Goal: Task Accomplishment & Management: Complete application form

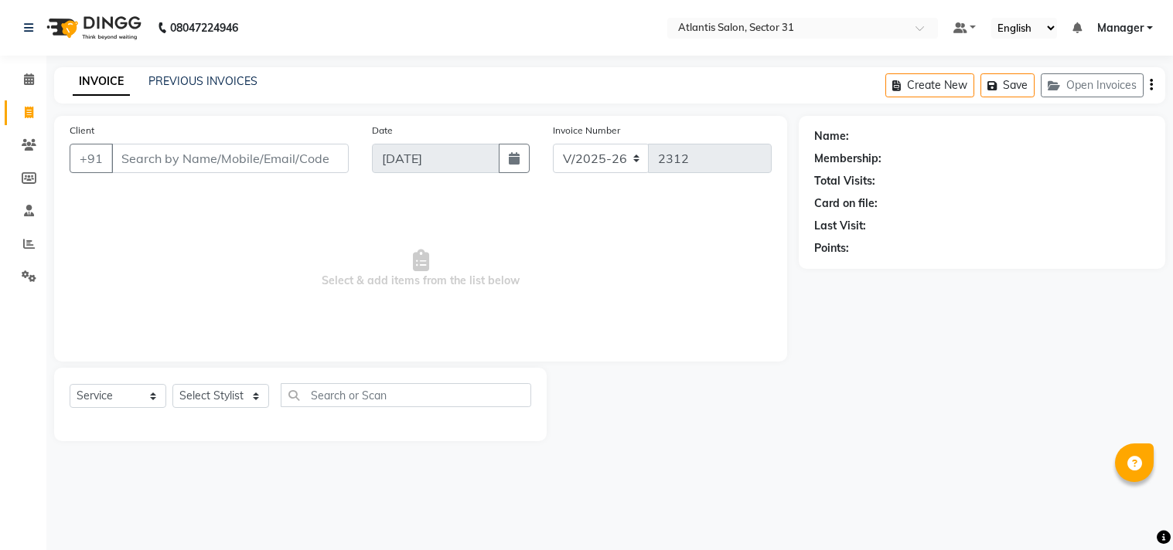
select select "4391"
select select "service"
click at [178, 157] on input "Client" at bounding box center [229, 158] width 237 height 29
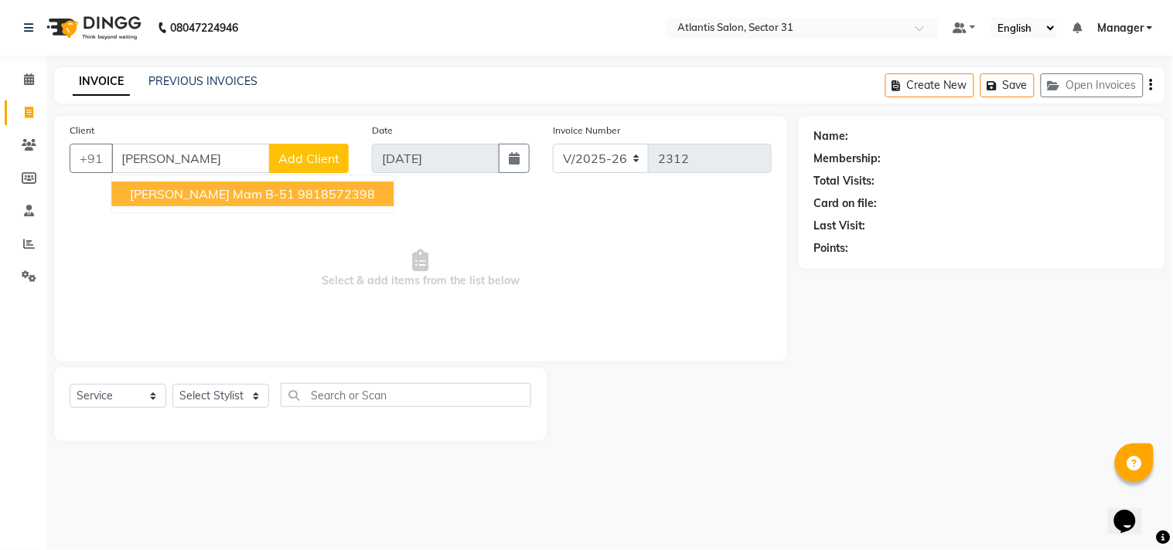
click at [179, 190] on span "[PERSON_NAME] mam B-51" at bounding box center [212, 193] width 165 height 15
type input "9818572398"
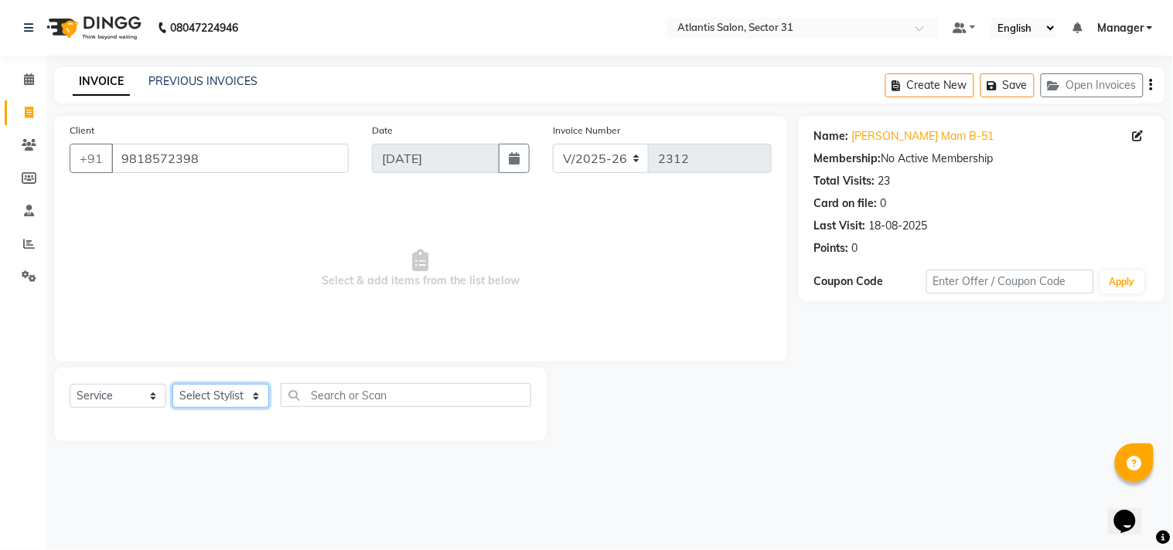
click at [233, 389] on select "Select Stylist [PERSON_NAME] [PERSON_NAME] Kavita Manager Staff 31 Staff ILD Su…" at bounding box center [220, 396] width 97 height 24
select select "33510"
click at [172, 385] on select "Select Stylist [PERSON_NAME] [PERSON_NAME] Kavita Manager Staff 31 Staff ILD Su…" at bounding box center [220, 396] width 97 height 24
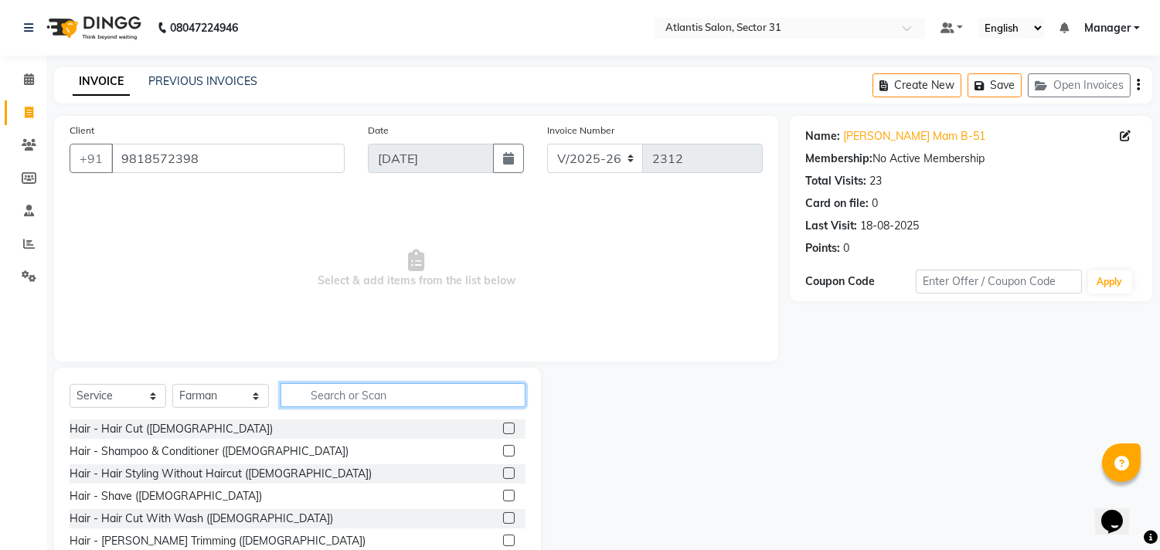
click at [342, 400] on input "text" at bounding box center [403, 395] width 245 height 24
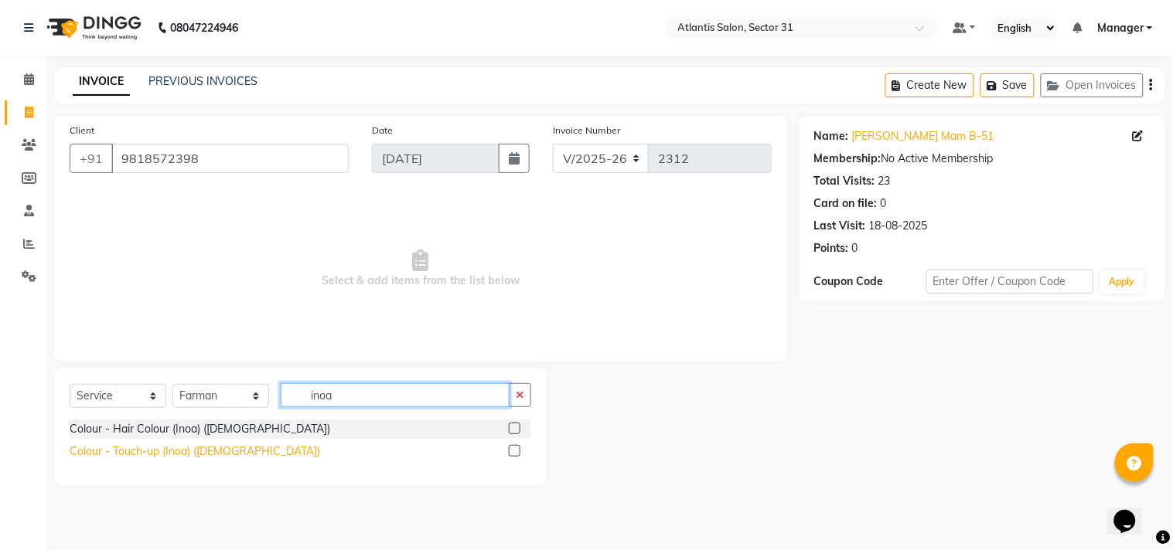
type input "inoa"
click at [163, 452] on div "Colour - Touch-up (Inoa) ([DEMOGRAPHIC_DATA])" at bounding box center [195, 452] width 250 height 16
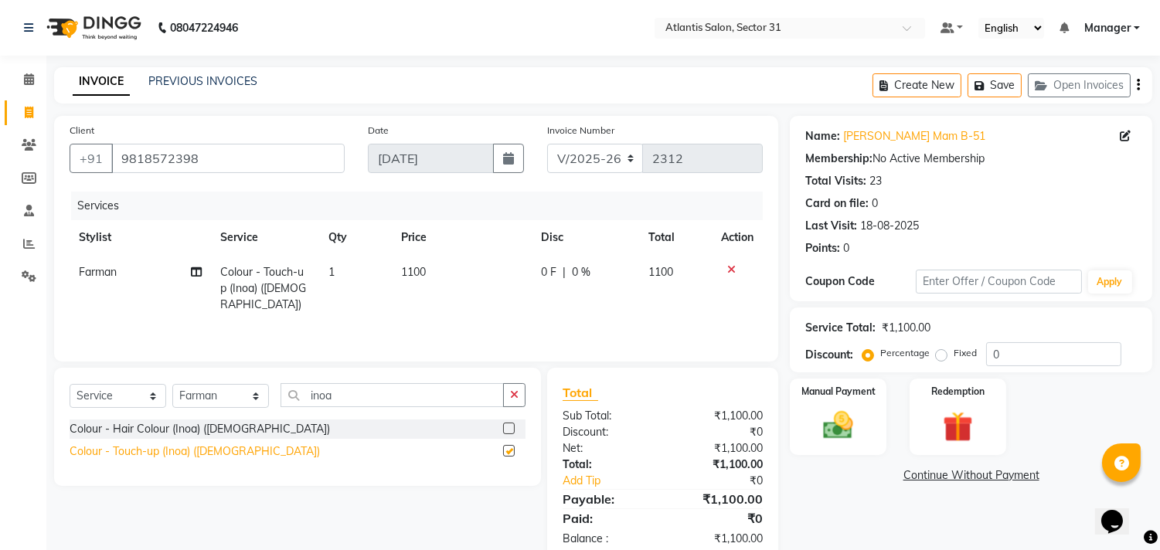
checkbox input "false"
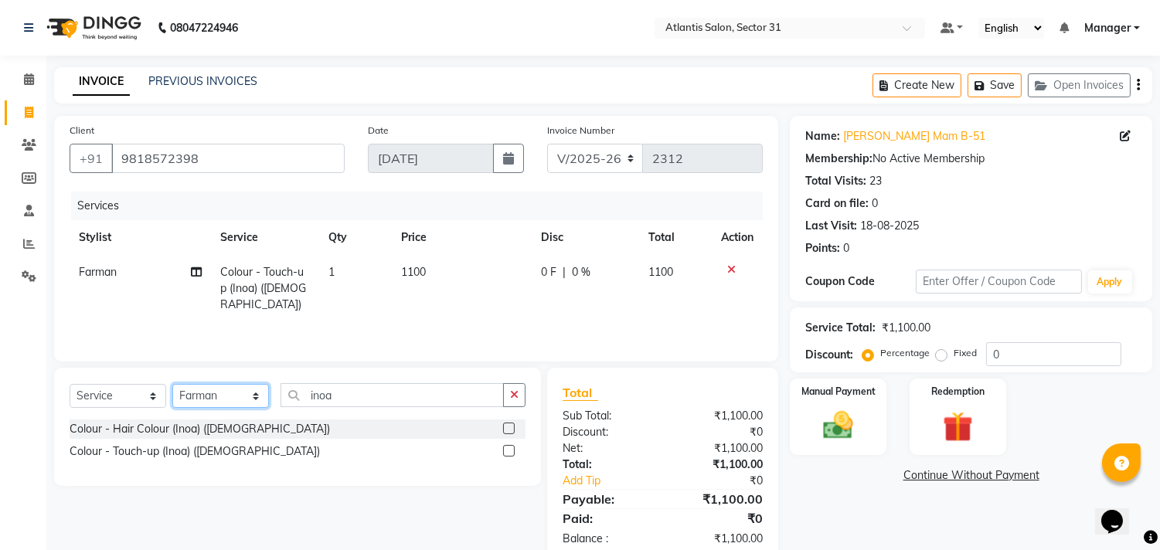
click at [214, 390] on select "Select Stylist [PERSON_NAME] [PERSON_NAME] Kavita Manager Staff 31 Staff ILD Su…" at bounding box center [220, 396] width 97 height 24
select select "82225"
click at [172, 385] on select "Select Stylist [PERSON_NAME] [PERSON_NAME] Kavita Manager Staff 31 Staff ILD Su…" at bounding box center [220, 396] width 97 height 24
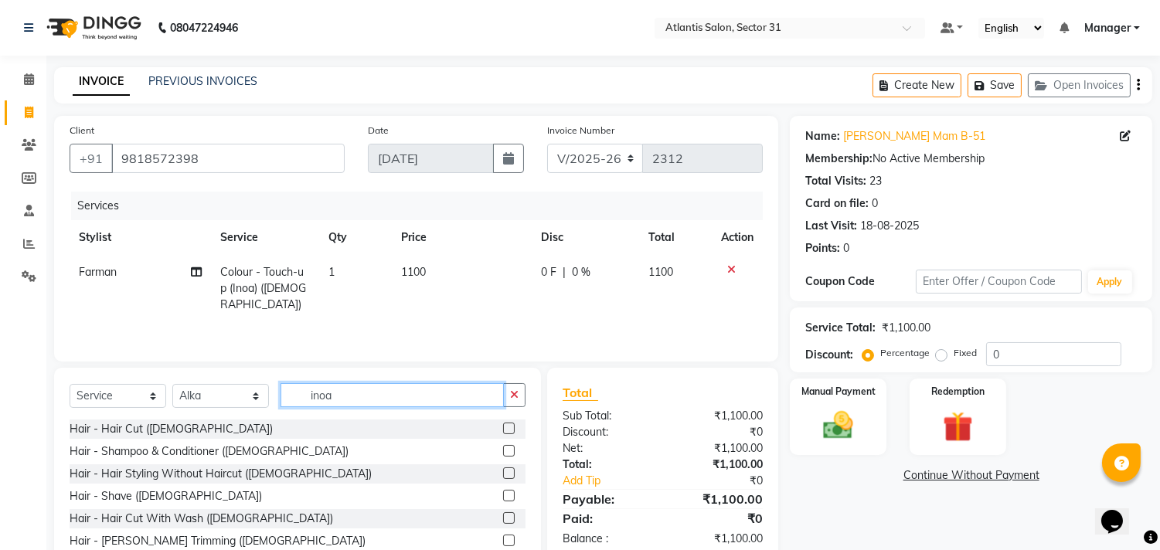
click at [359, 398] on input "inoa" at bounding box center [392, 395] width 223 height 24
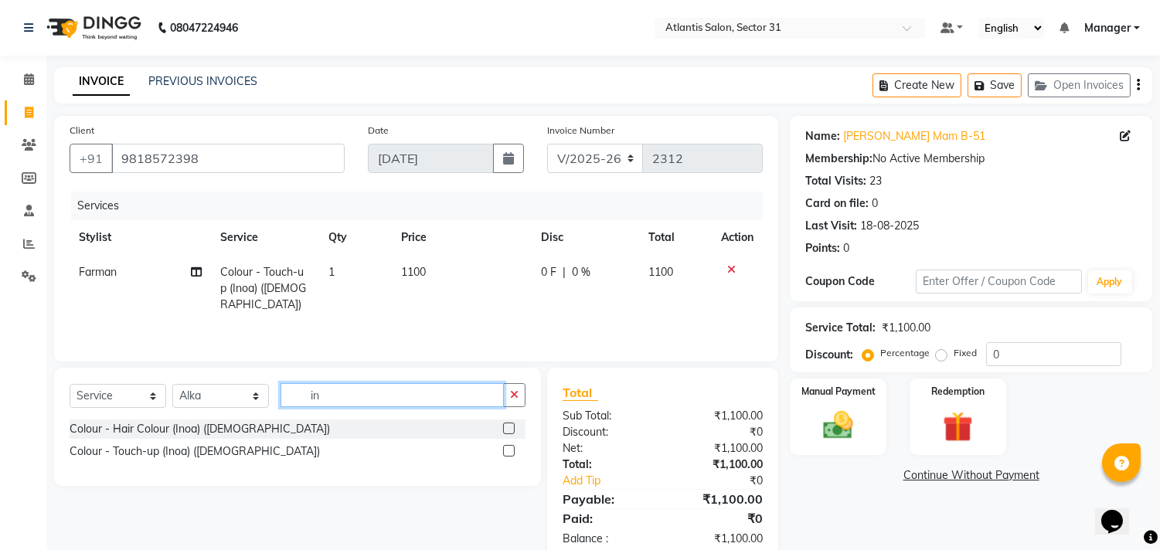
type input "i"
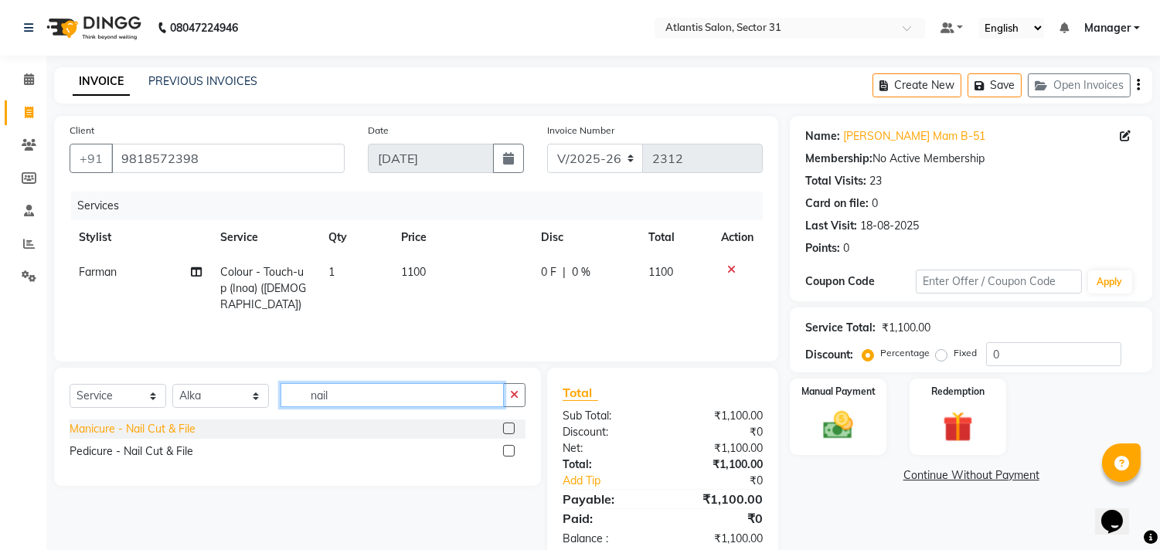
type input "nail"
click at [176, 434] on div "Manicure - Nail Cut & File" at bounding box center [133, 429] width 126 height 16
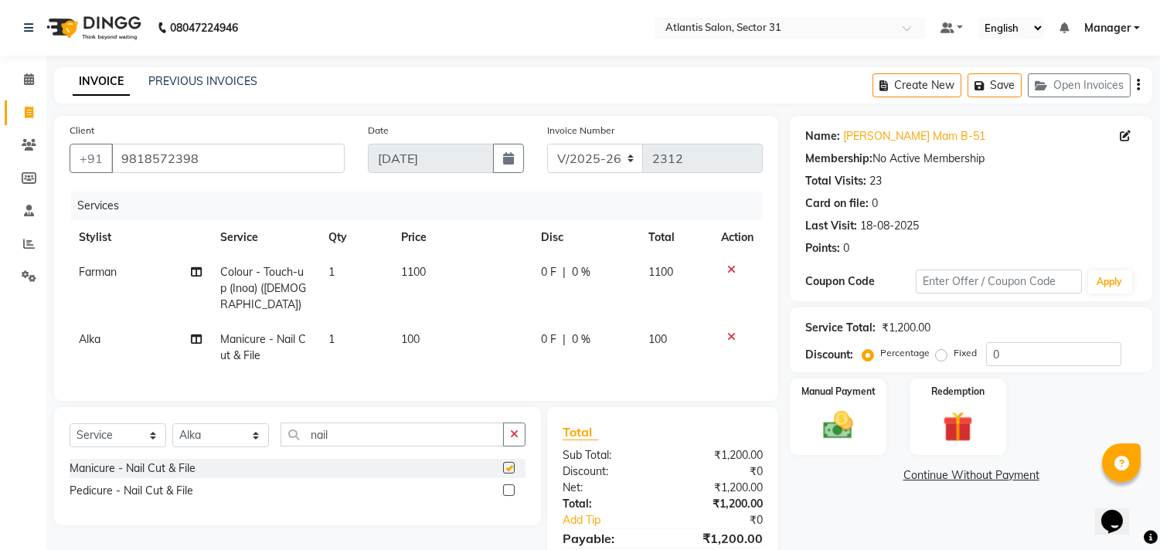
checkbox input "false"
click at [161, 485] on div "Pedicure - Nail Cut & File" at bounding box center [132, 491] width 124 height 16
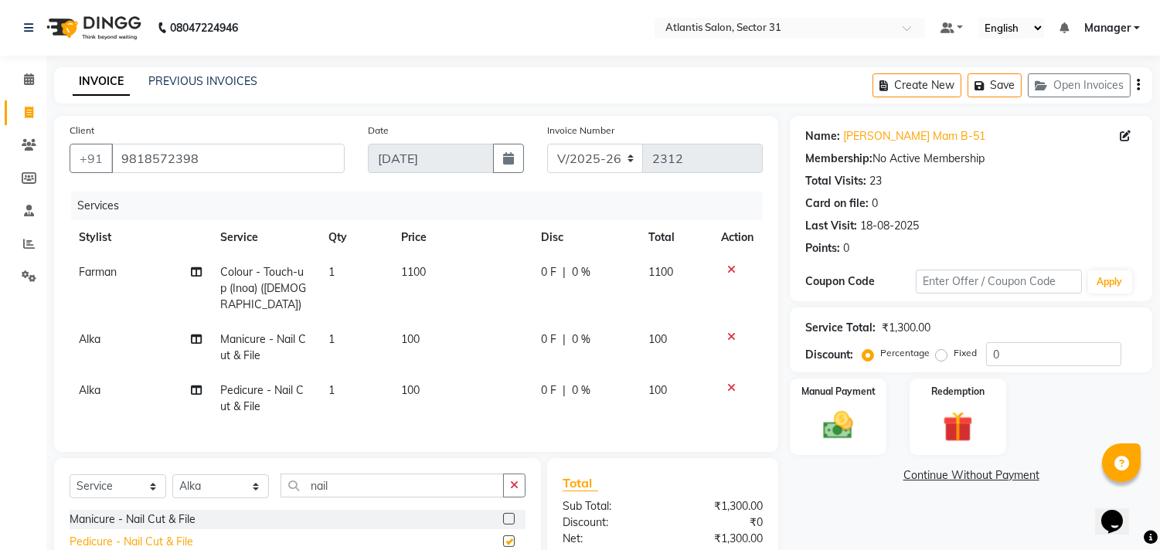
checkbox input "false"
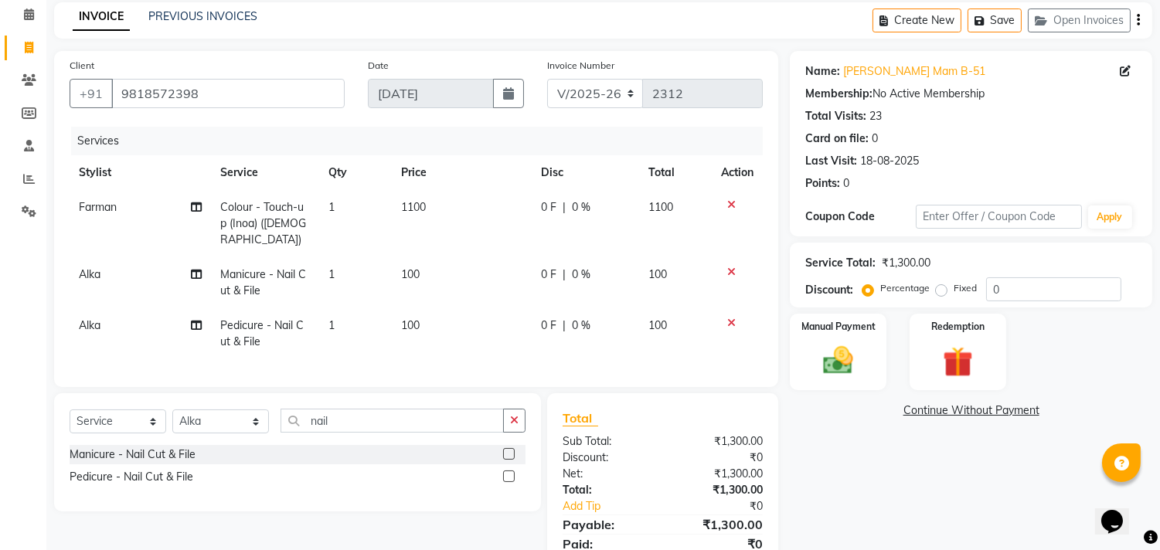
scroll to position [122, 0]
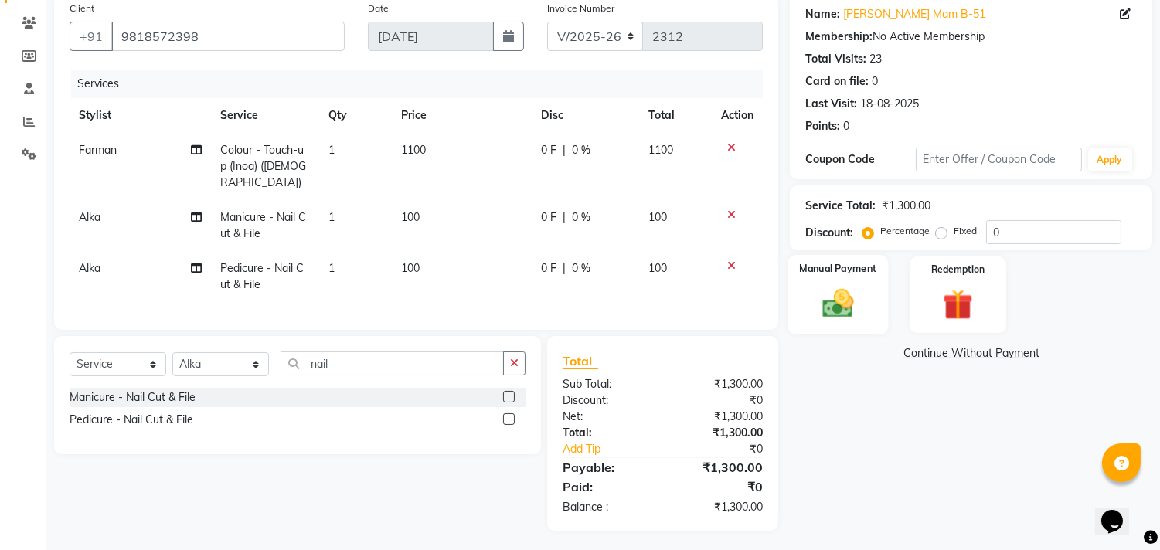
click at [831, 295] on img at bounding box center [838, 304] width 51 height 36
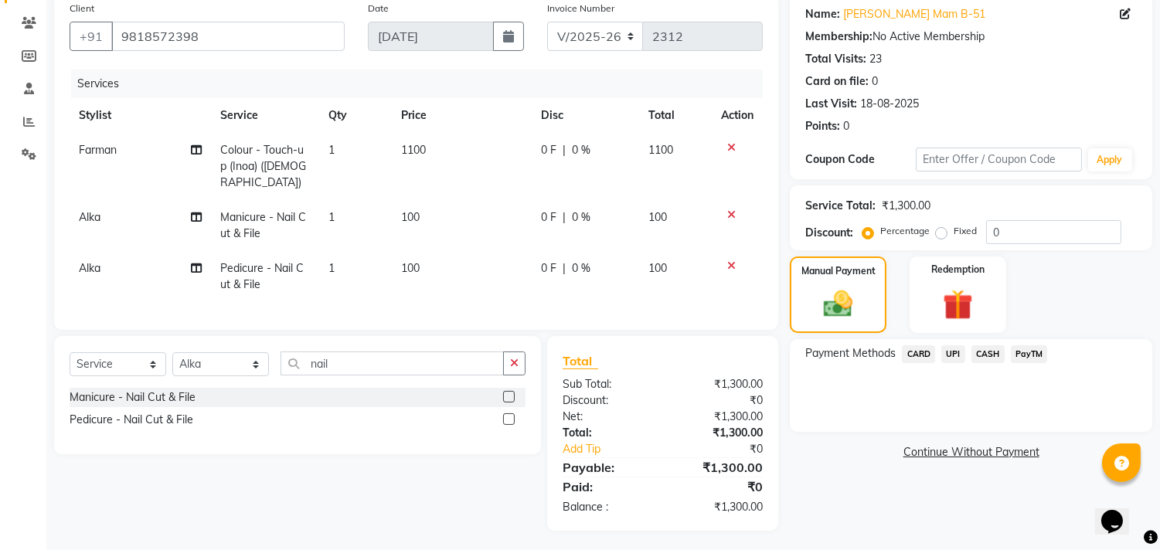
scroll to position [0, 0]
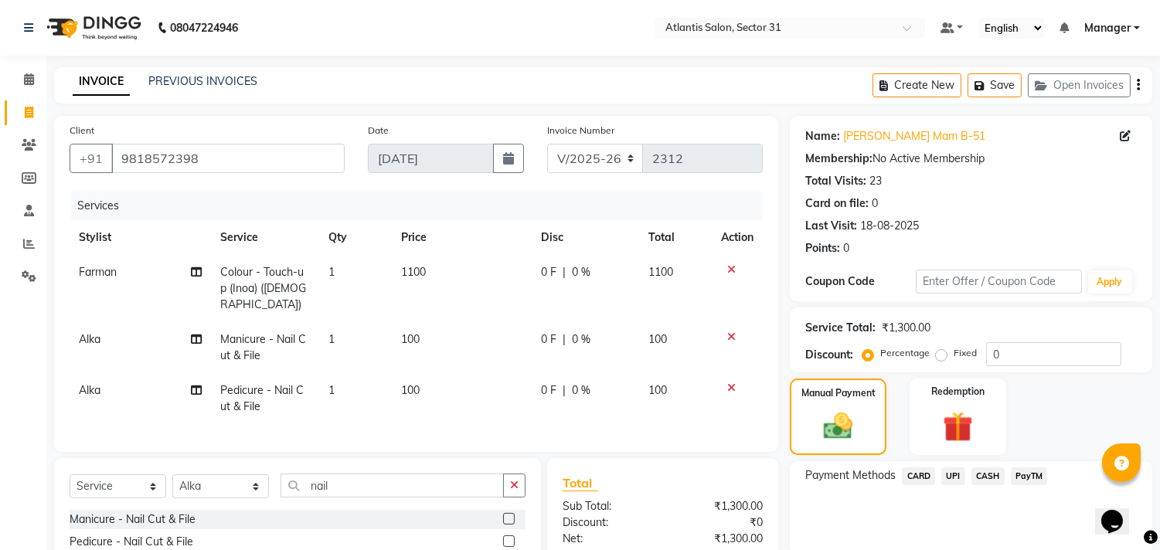
click at [956, 473] on span "UPI" at bounding box center [953, 477] width 24 height 18
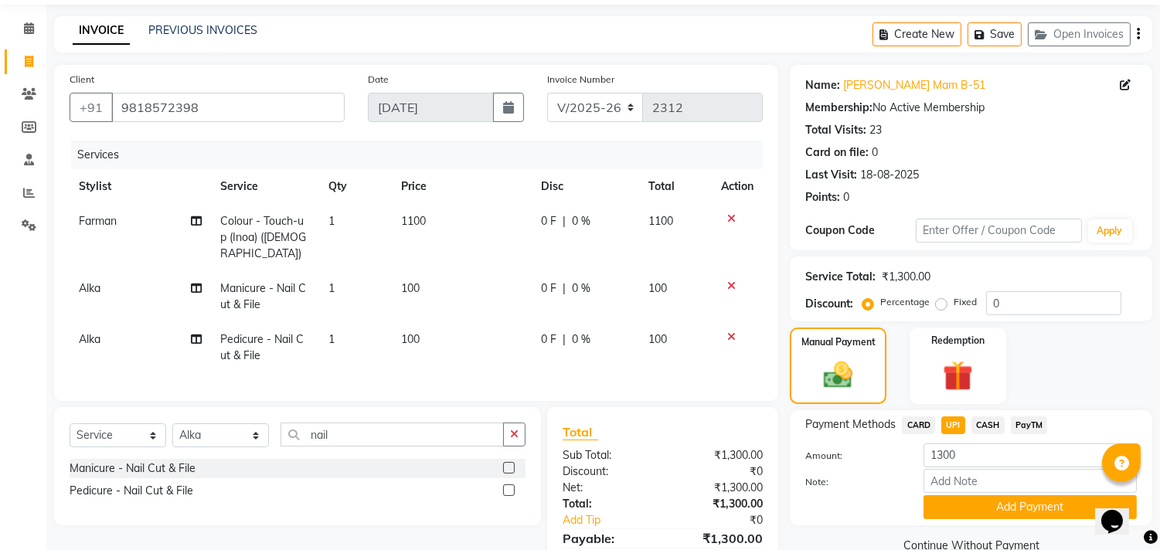
scroll to position [122, 0]
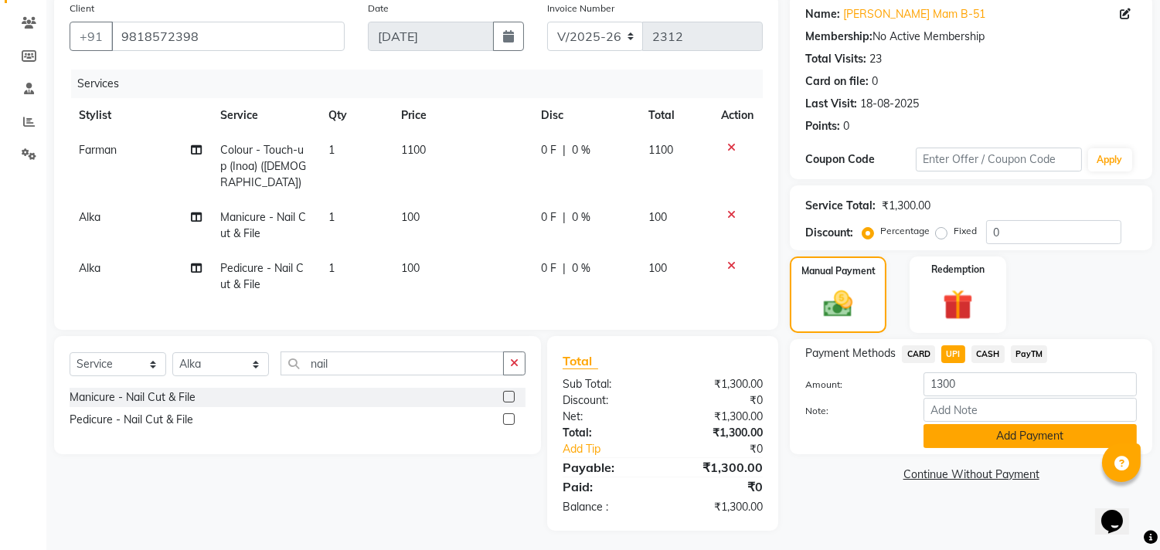
click at [985, 438] on button "Add Payment" at bounding box center [1030, 436] width 213 height 24
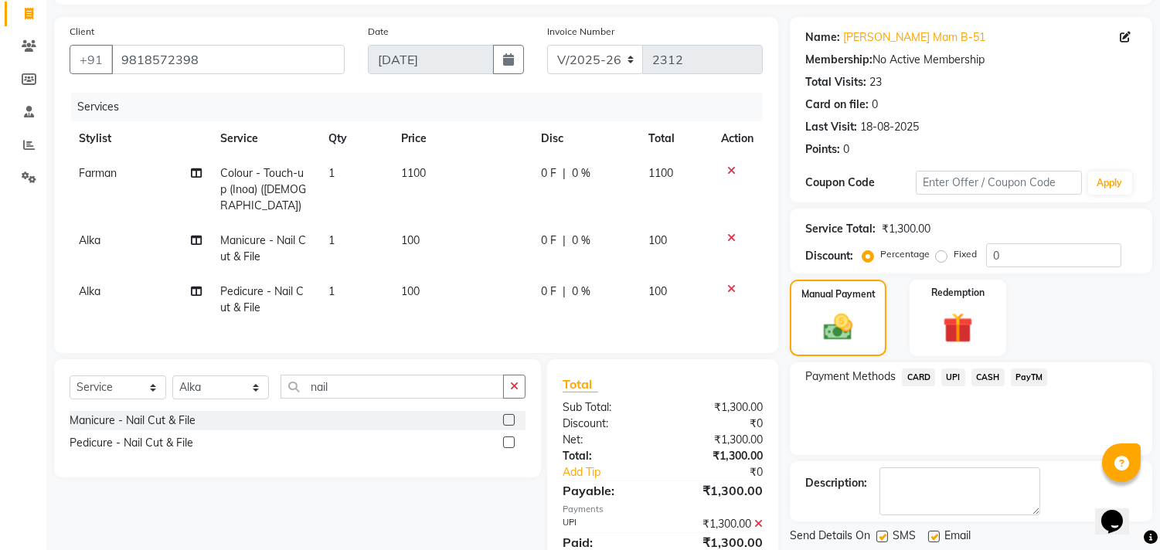
scroll to position [155, 0]
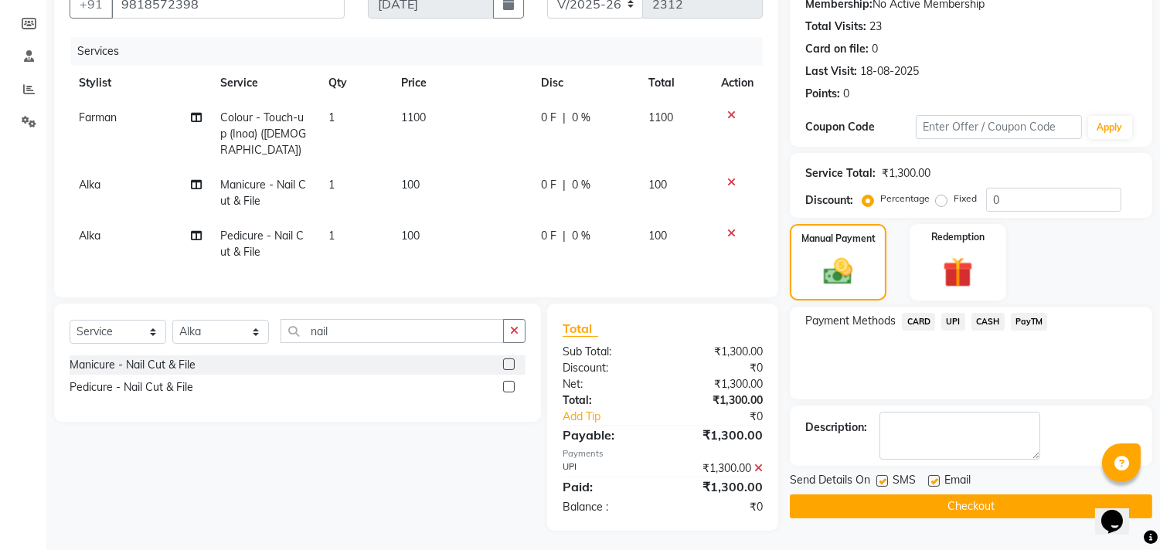
click at [839, 510] on button "Checkout" at bounding box center [971, 507] width 363 height 24
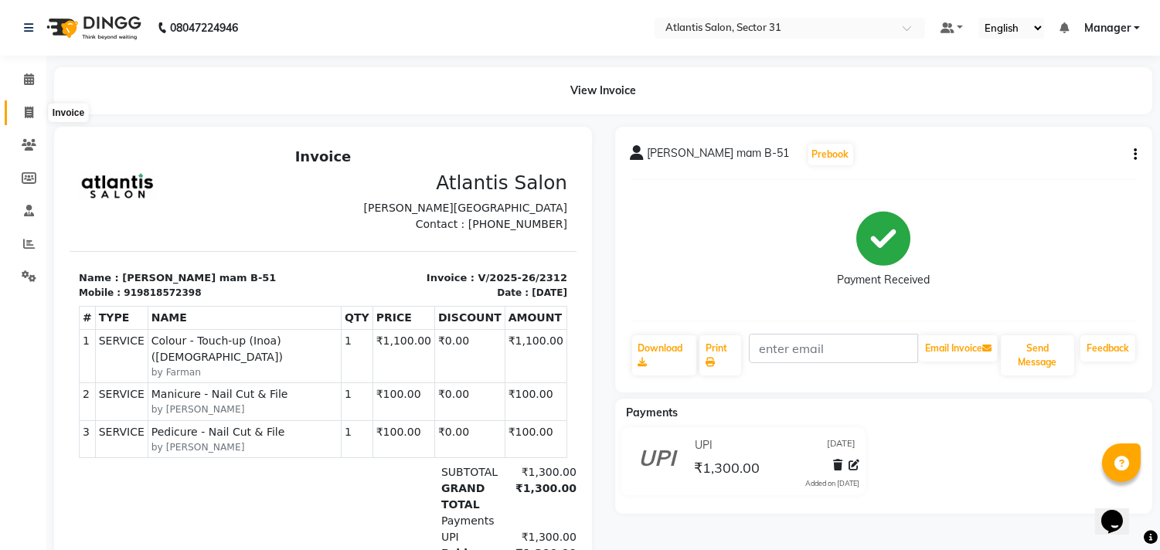
click at [22, 111] on span at bounding box center [28, 113] width 27 height 18
select select "4391"
select select "service"
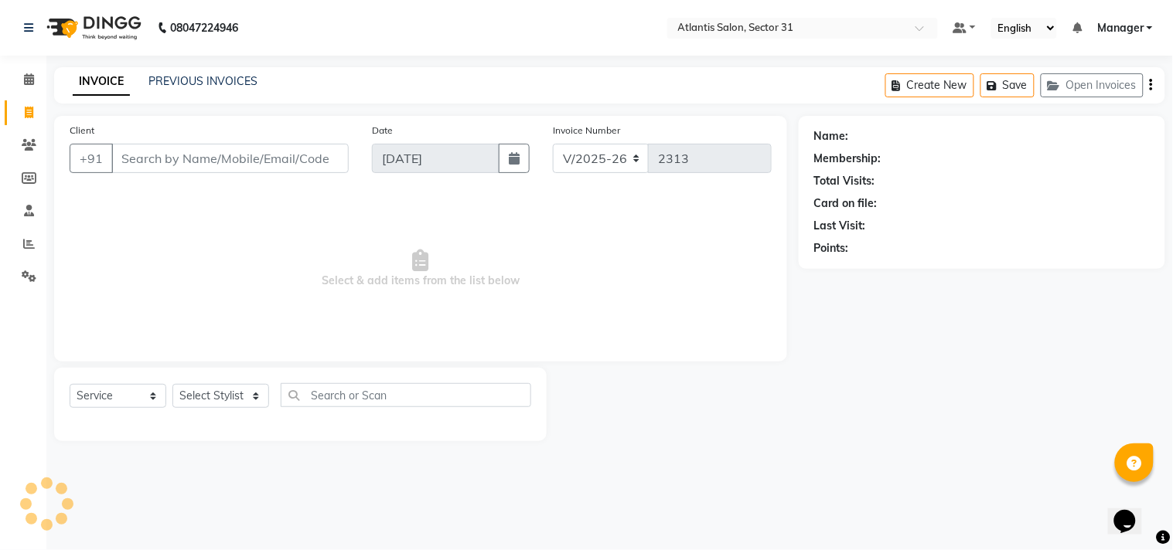
click at [196, 160] on input "Client" at bounding box center [229, 158] width 237 height 29
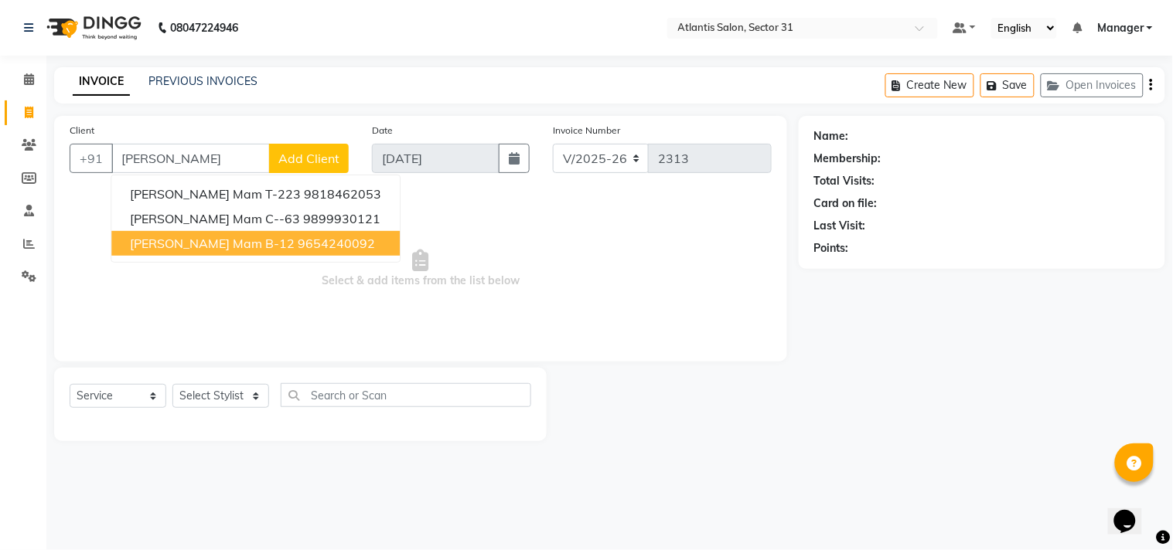
click at [216, 233] on button "[PERSON_NAME] mam B-12 9654240092" at bounding box center [255, 243] width 288 height 25
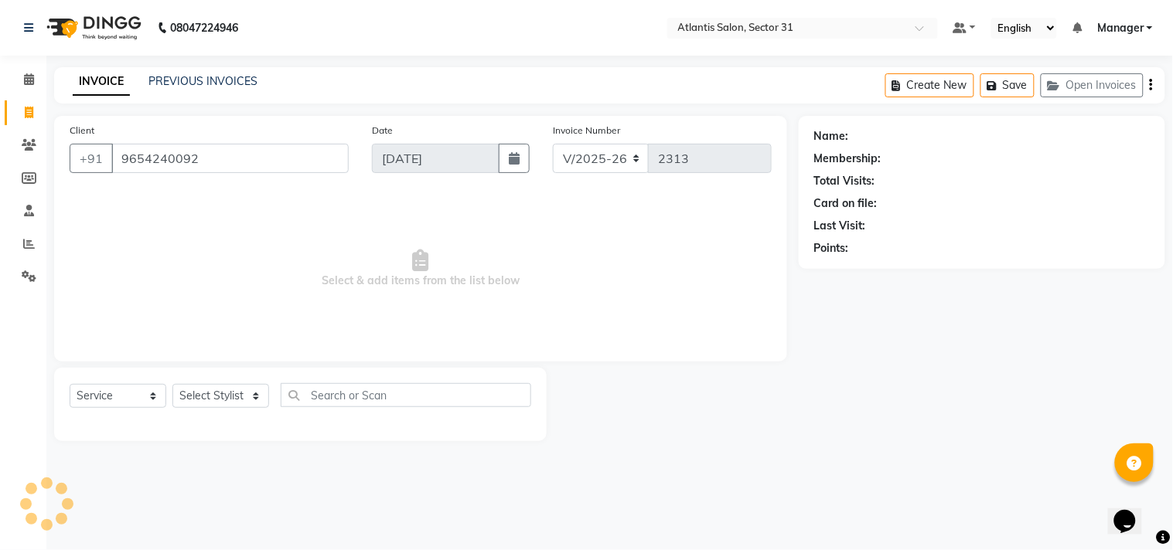
type input "9654240092"
select select "1: Object"
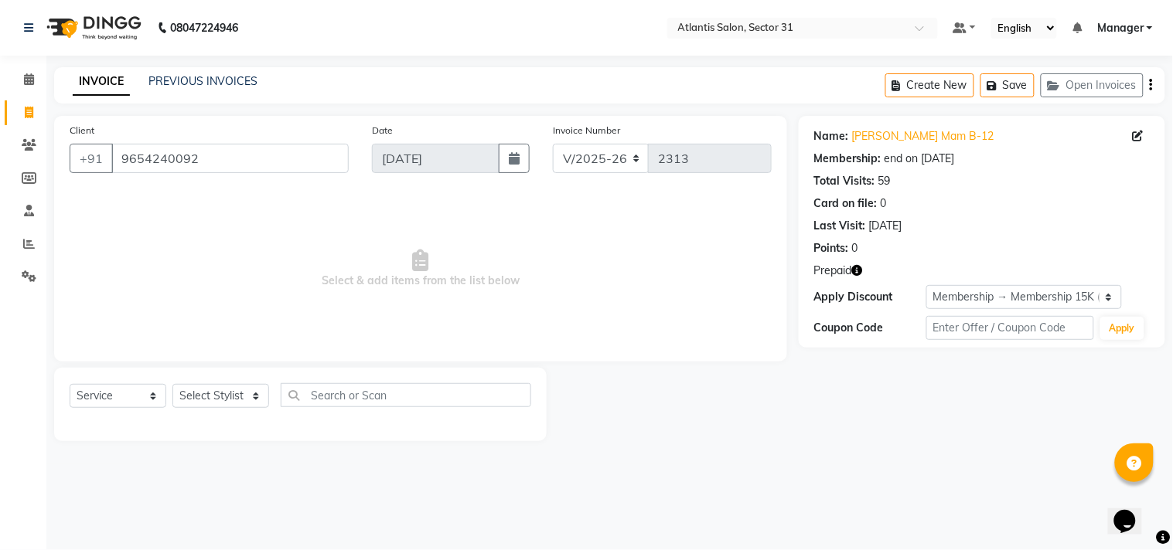
click at [856, 267] on icon "button" at bounding box center [857, 270] width 11 height 11
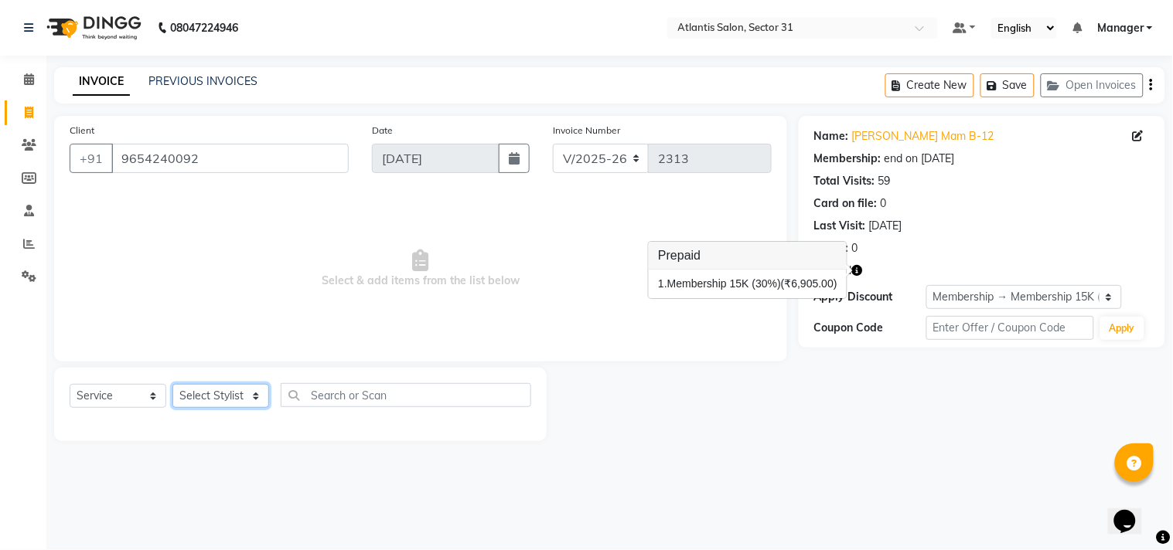
click at [237, 399] on select "Select Stylist [PERSON_NAME] [PERSON_NAME] Kavita Manager Staff 31 Staff ILD Su…" at bounding box center [220, 396] width 97 height 24
select select "62138"
click at [172, 385] on select "Select Stylist [PERSON_NAME] [PERSON_NAME] Kavita Manager Staff 31 Staff ILD Su…" at bounding box center [220, 396] width 97 height 24
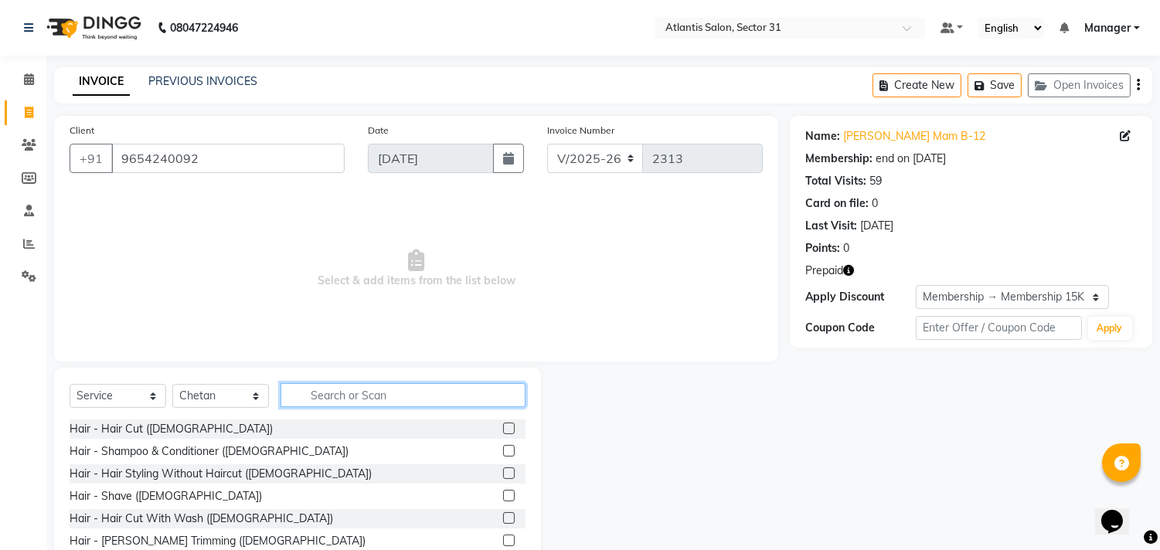
click at [368, 383] on input "text" at bounding box center [403, 395] width 245 height 24
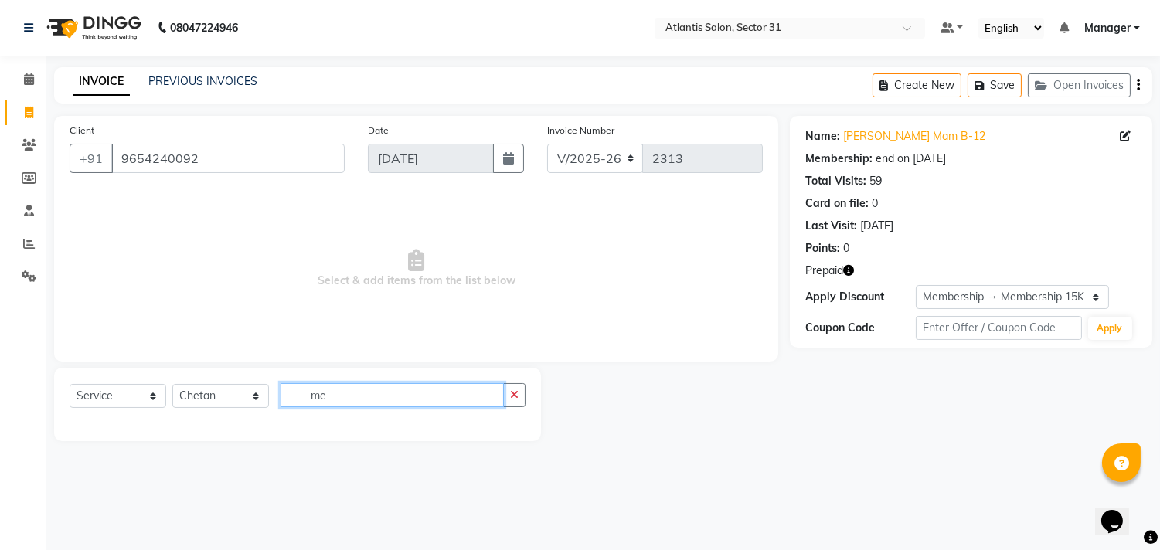
type input "m"
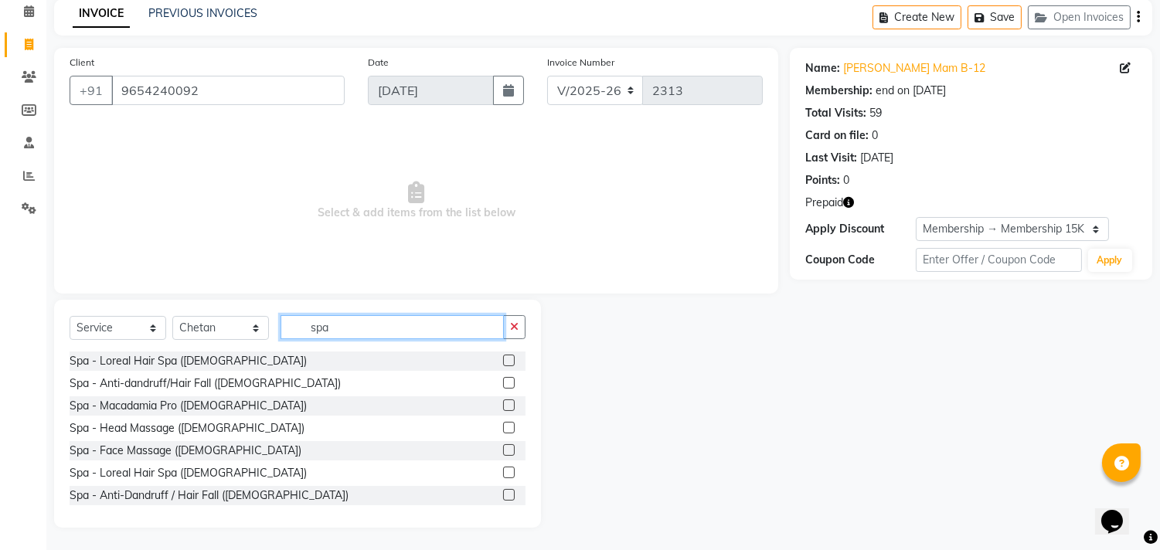
scroll to position [134, 0]
type input "spa"
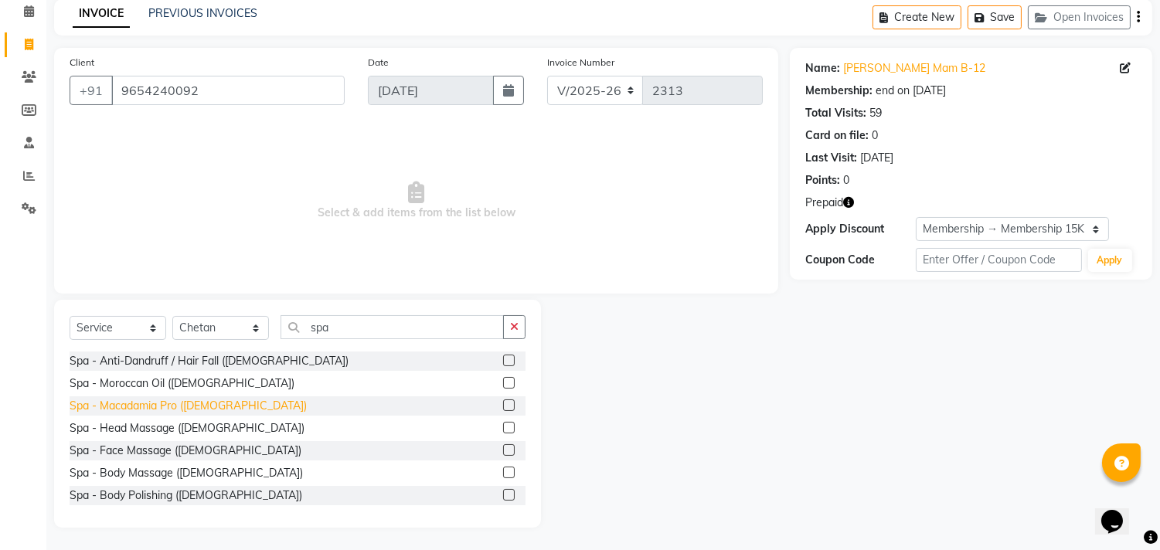
click at [204, 408] on div "Spa - Macadamia Pro ([DEMOGRAPHIC_DATA])" at bounding box center [188, 406] width 237 height 16
checkbox input "false"
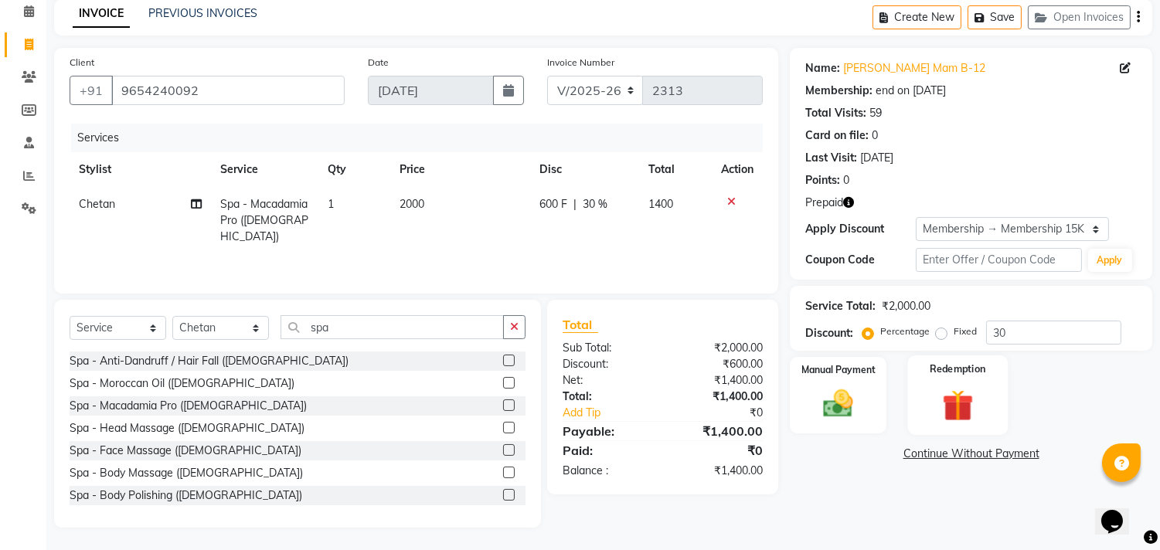
click at [939, 383] on div "Redemption" at bounding box center [957, 395] width 100 height 79
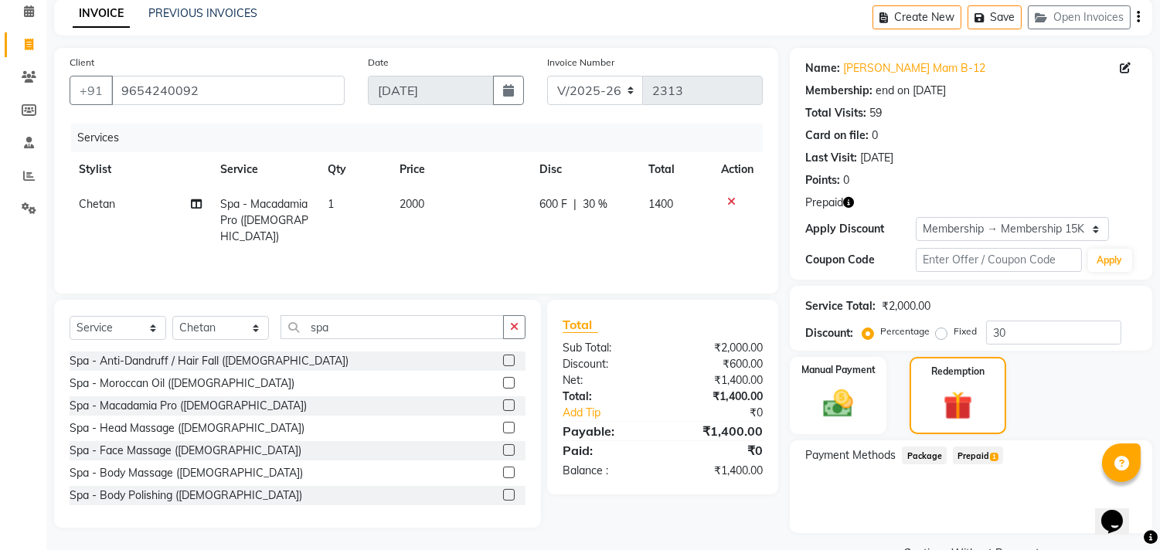
click at [986, 450] on div "Payment Methods Package Prepaid 1" at bounding box center [971, 487] width 363 height 93
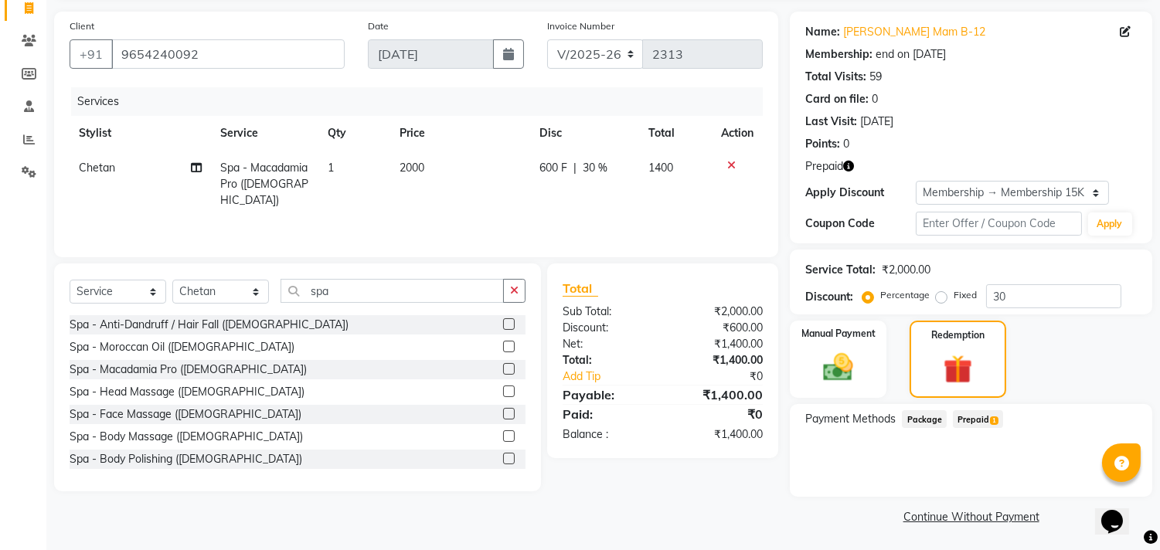
click at [978, 411] on span "Prepaid 1" at bounding box center [978, 419] width 50 height 18
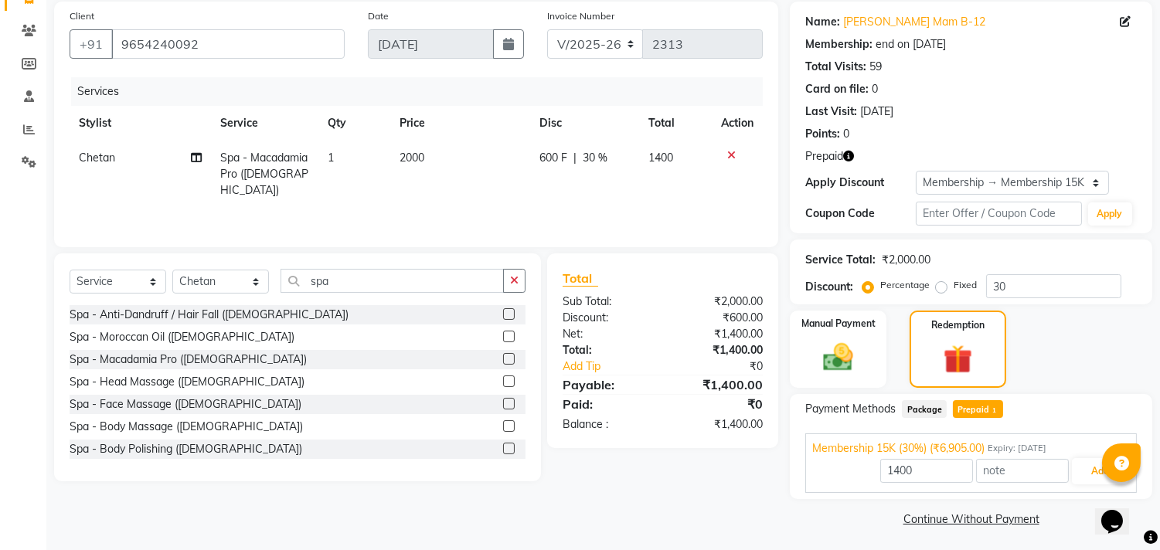
scroll to position [117, 0]
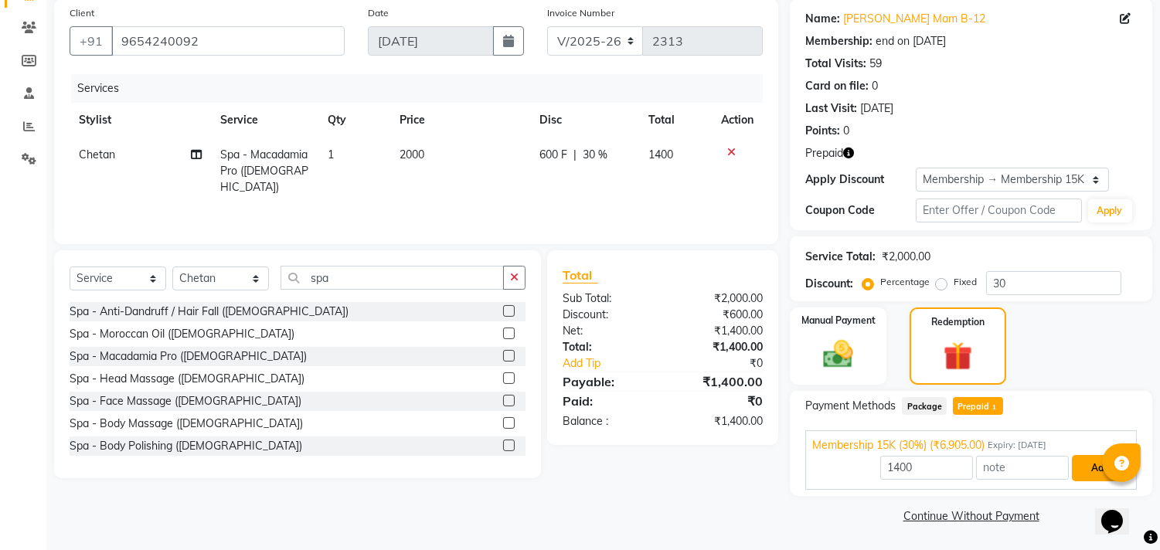
click at [1084, 461] on button "Add" at bounding box center [1100, 468] width 56 height 26
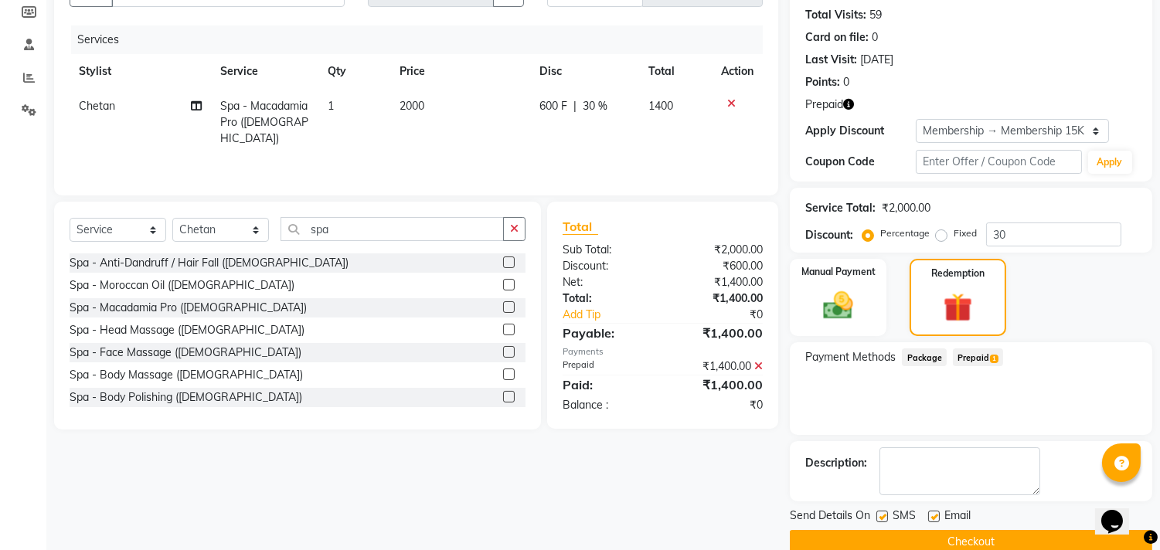
scroll to position [192, 0]
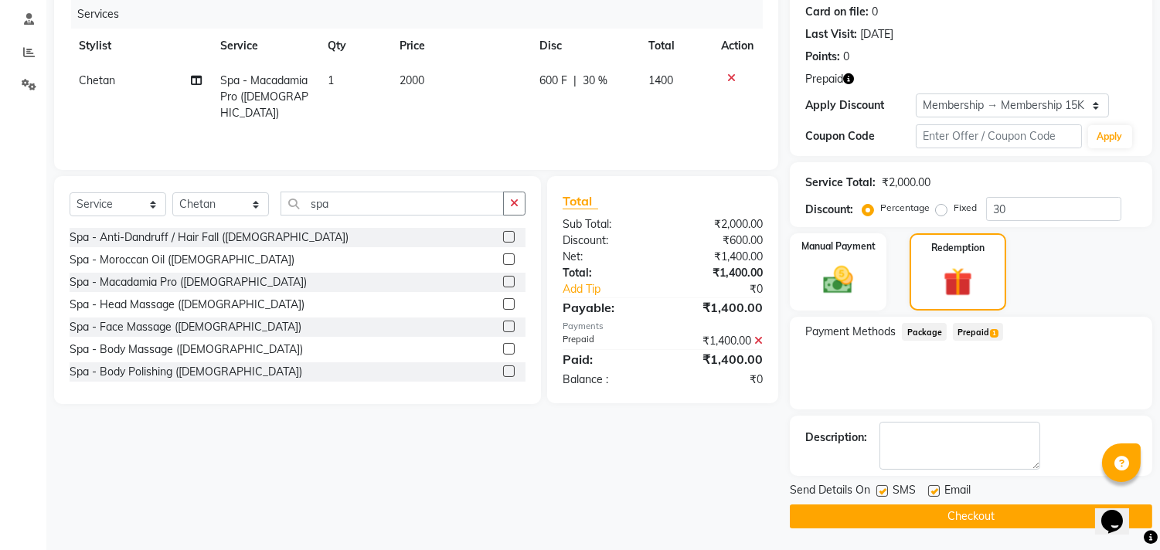
click at [1007, 505] on button "Checkout" at bounding box center [971, 517] width 363 height 24
